Goal: Information Seeking & Learning: Learn about a topic

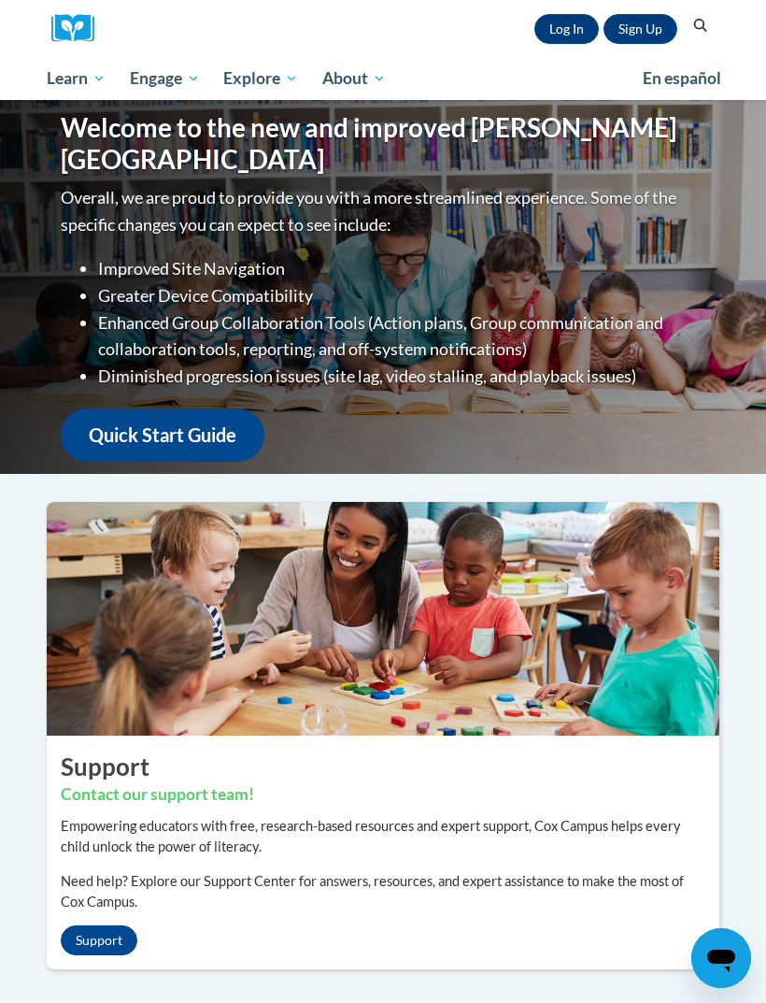
click at [562, 32] on link "Log In" at bounding box center [567, 29] width 64 height 30
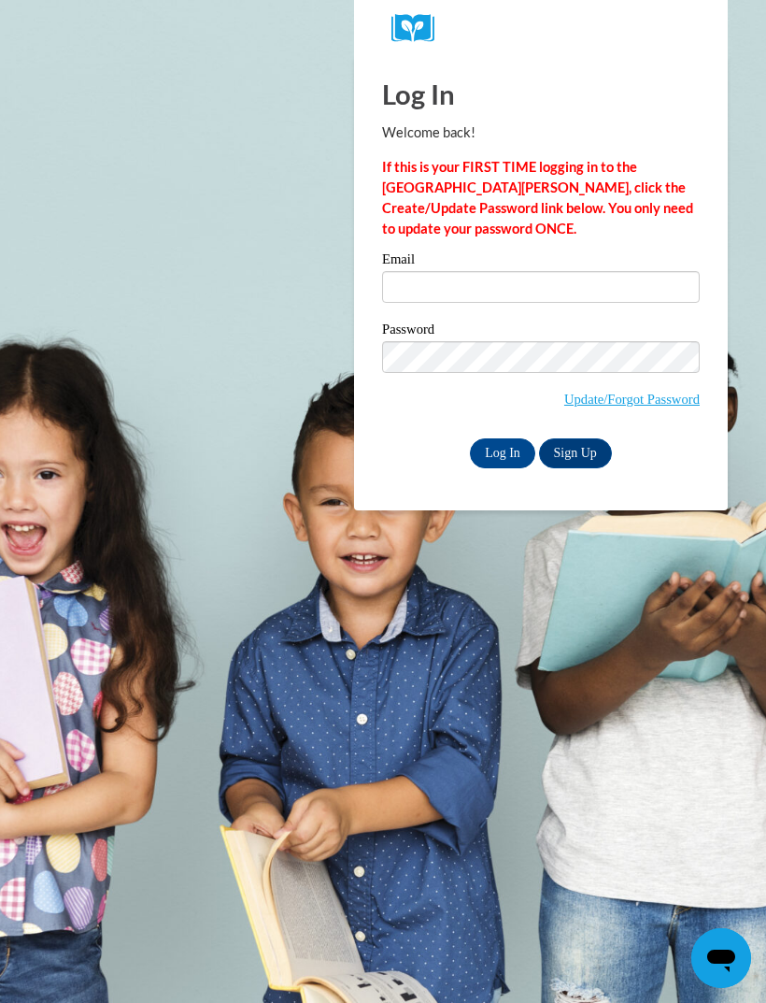
click at [572, 285] on input "Email" at bounding box center [541, 287] width 318 height 32
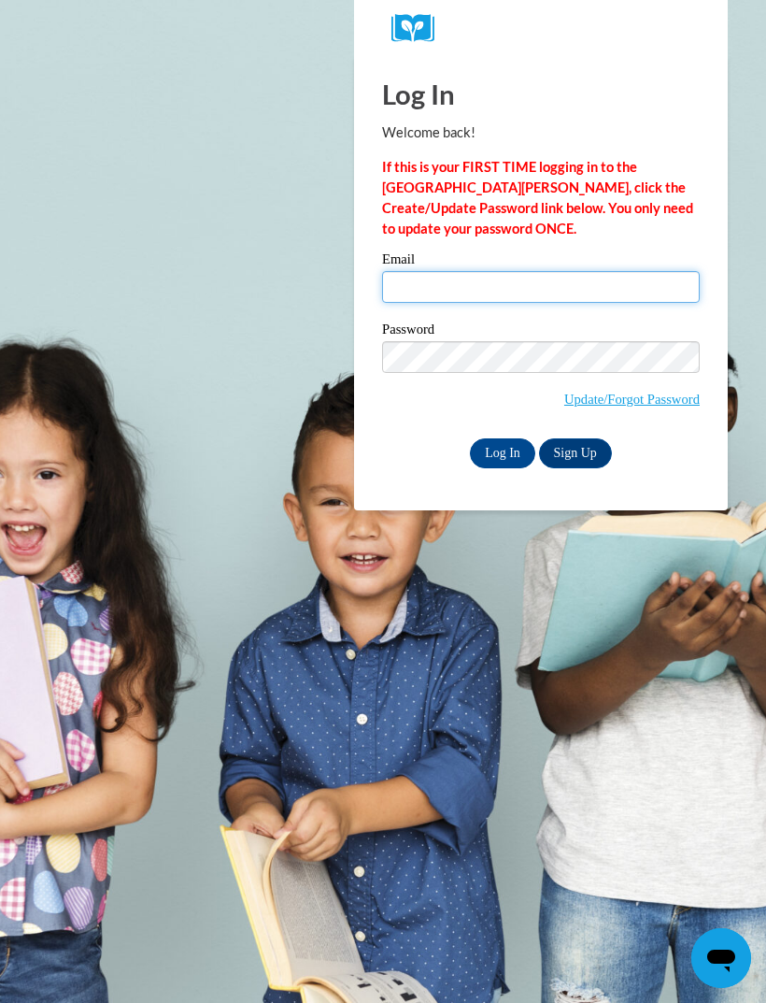
type input "srender2@wildcat.fvsu.edu"
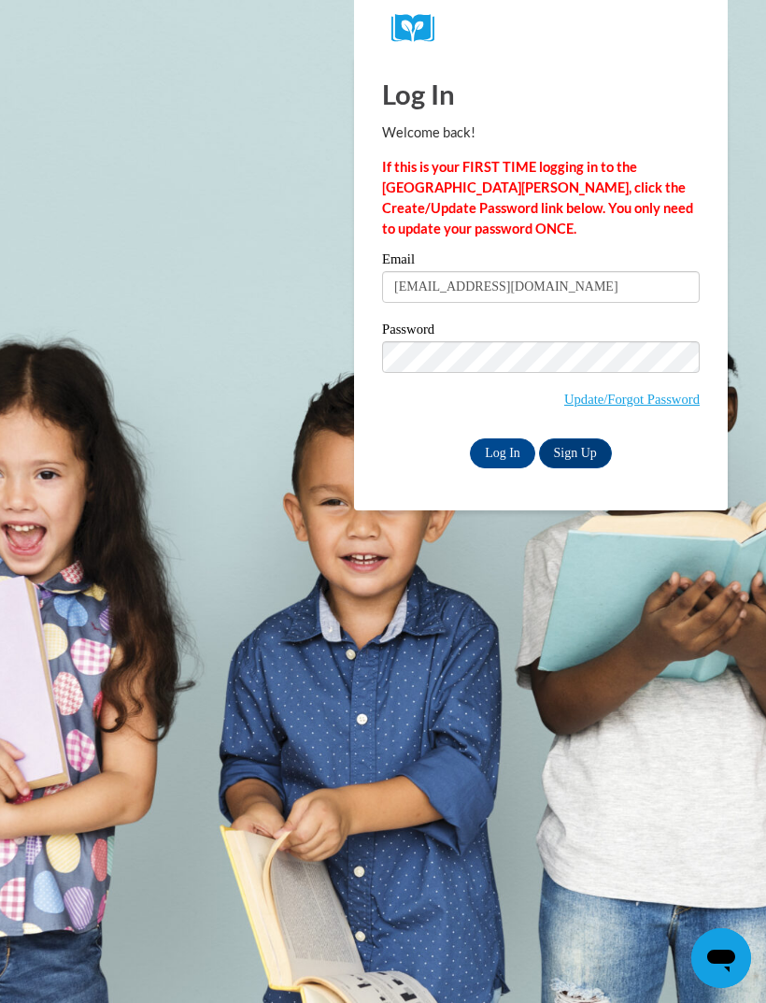
click at [503, 451] on input "Log In" at bounding box center [502, 453] width 65 height 30
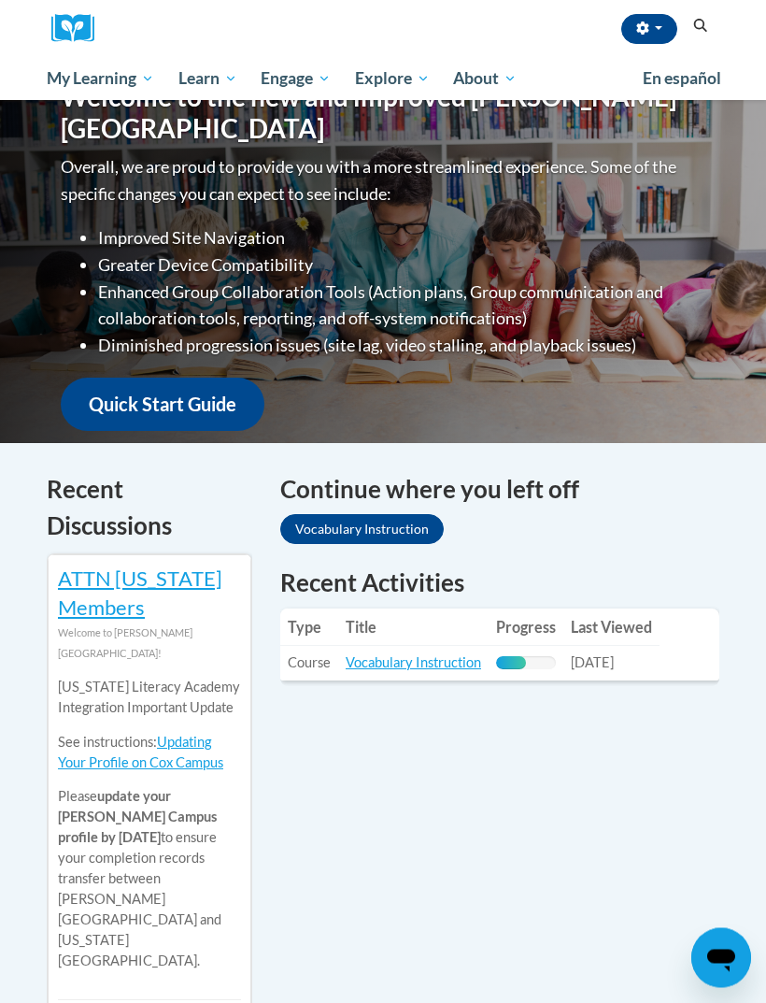
scroll to position [253, 0]
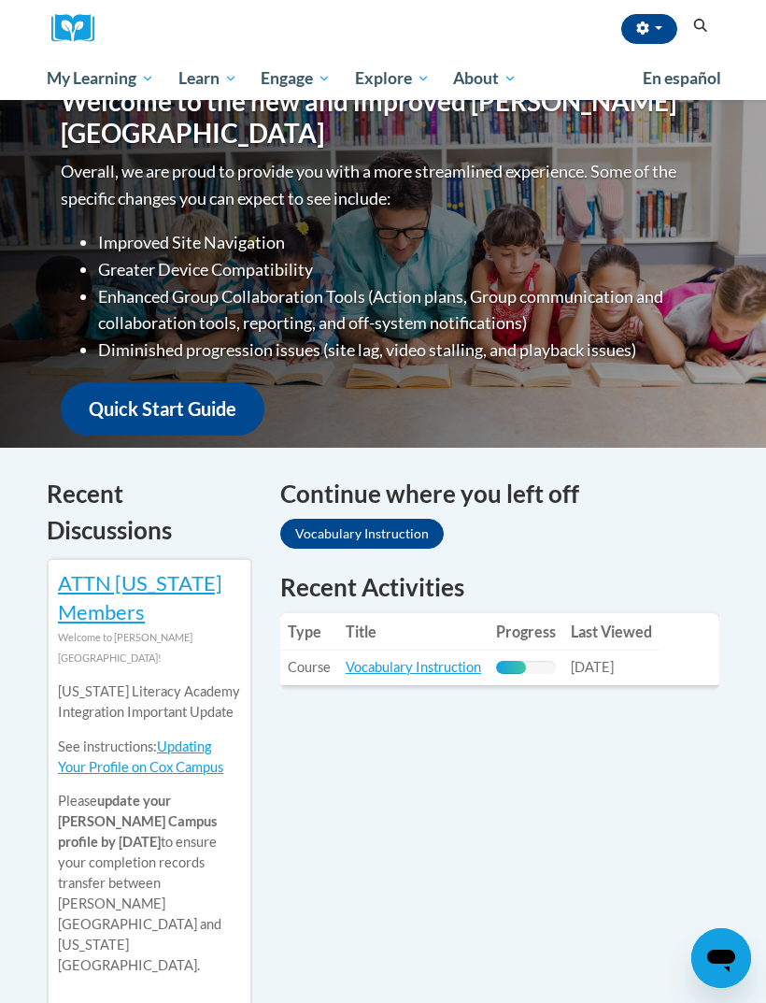
click at [0, 0] on span "PK-5 Structured Literacy Program" at bounding box center [0, 0] width 0 height 0
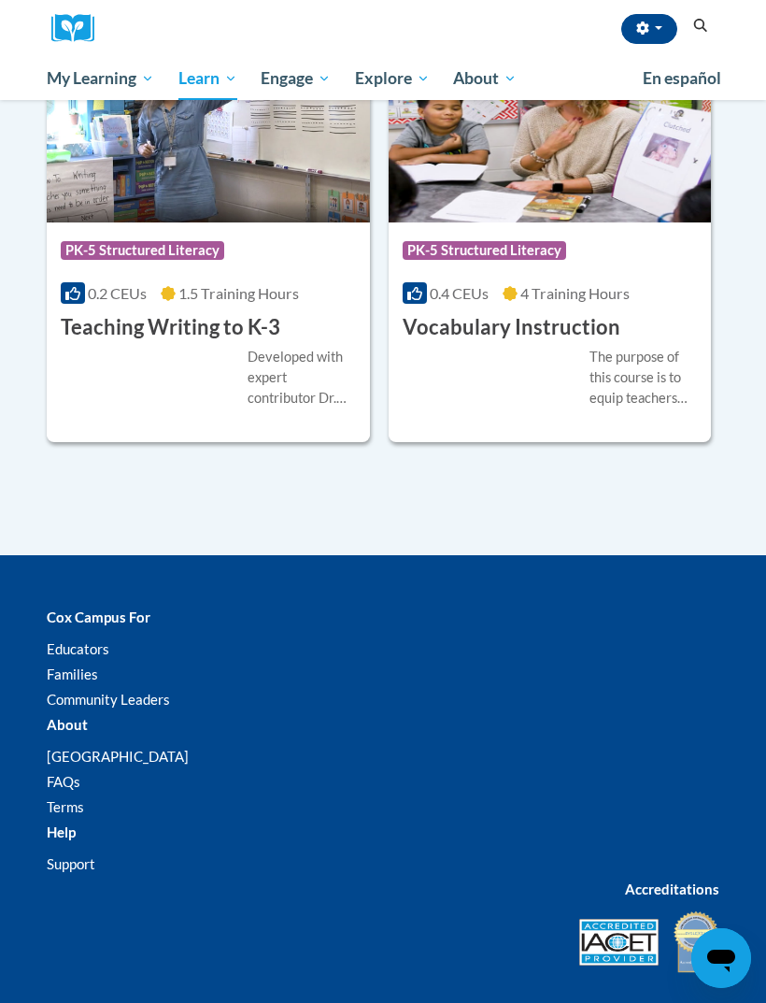
scroll to position [3019, 0]
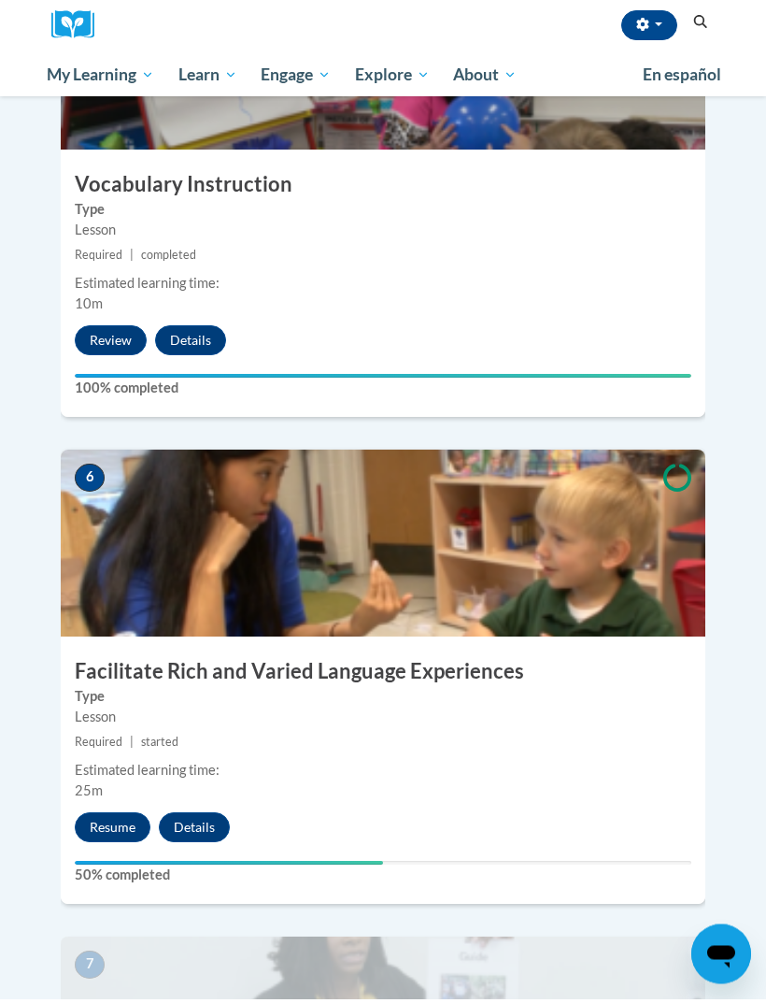
scroll to position [2523, 0]
